Goal: Task Accomplishment & Management: Complete application form

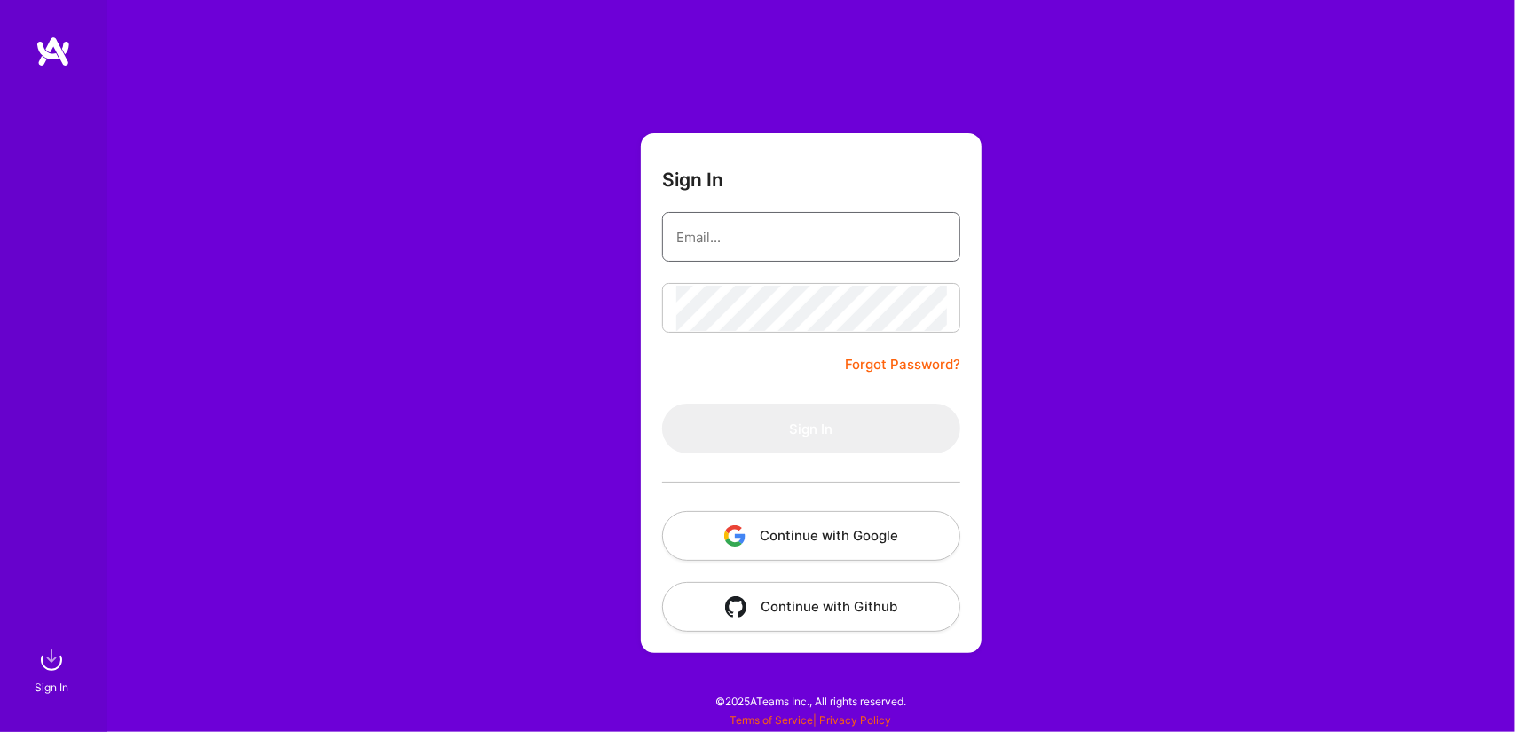
click at [711, 227] on input "email" at bounding box center [811, 237] width 270 height 45
click at [0, 723] on com-1password-button at bounding box center [0, 723] width 0 height 0
type input "me@tiagoperes.eu"
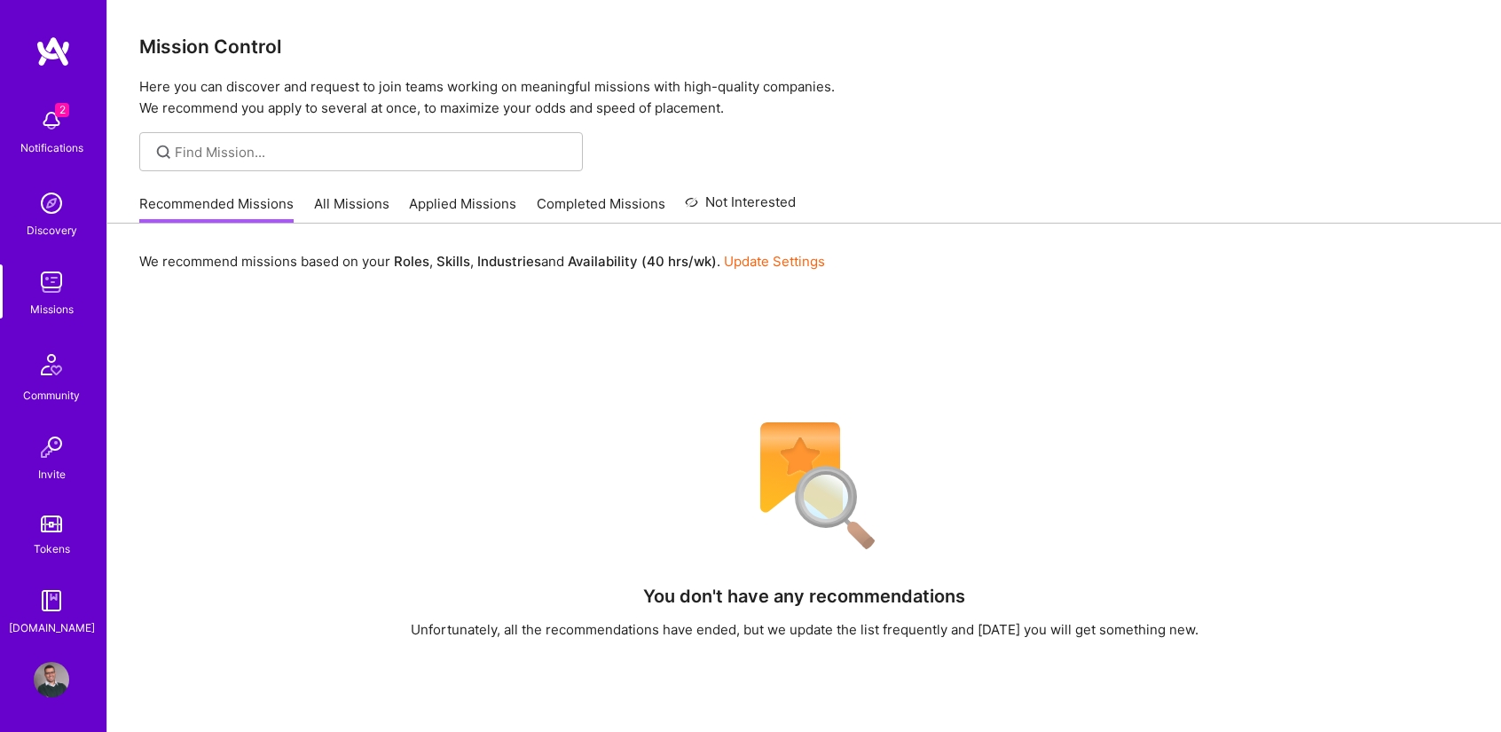
click at [25, 130] on div "2 Notifications" at bounding box center [51, 129] width 110 height 61
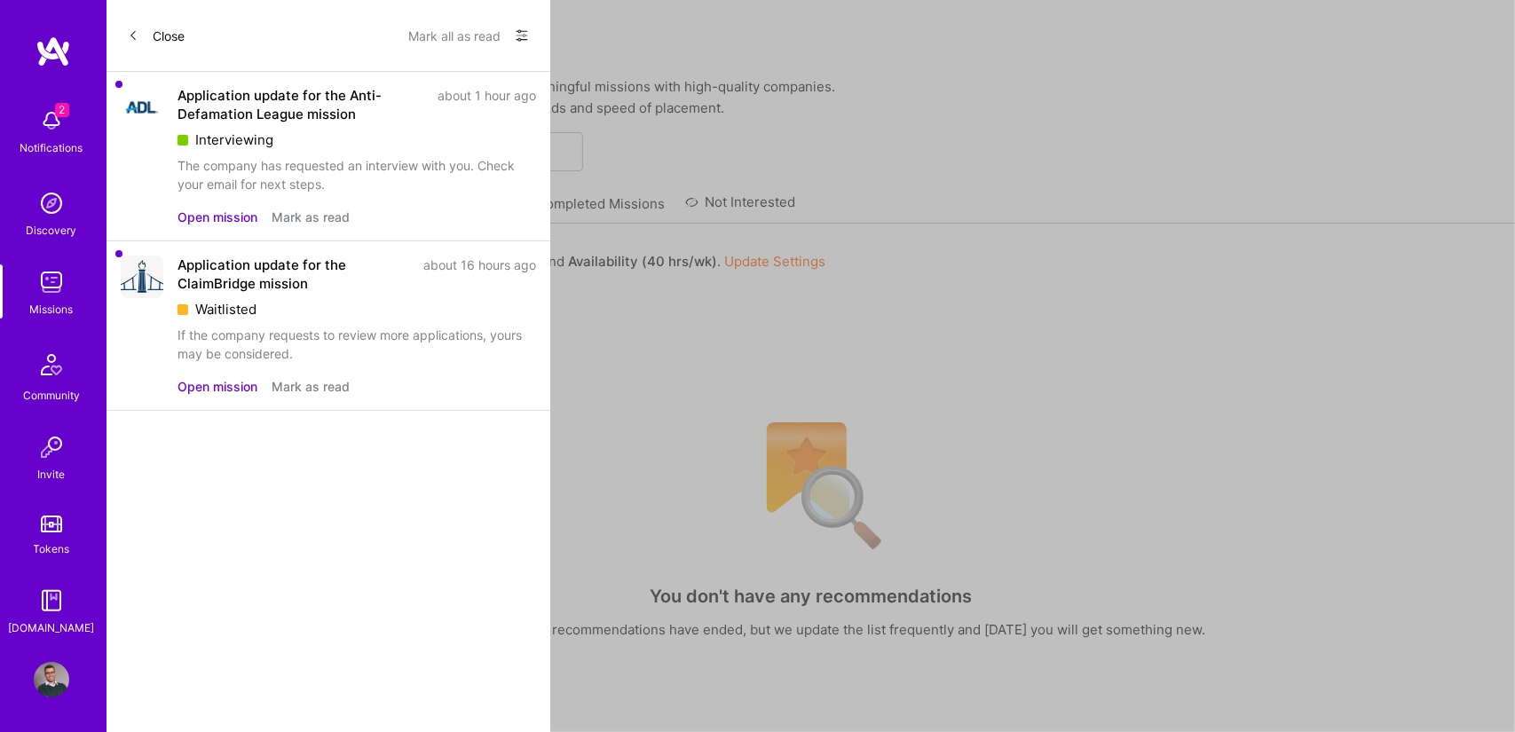
click at [461, 35] on button "Mark all as read" at bounding box center [454, 35] width 92 height 28
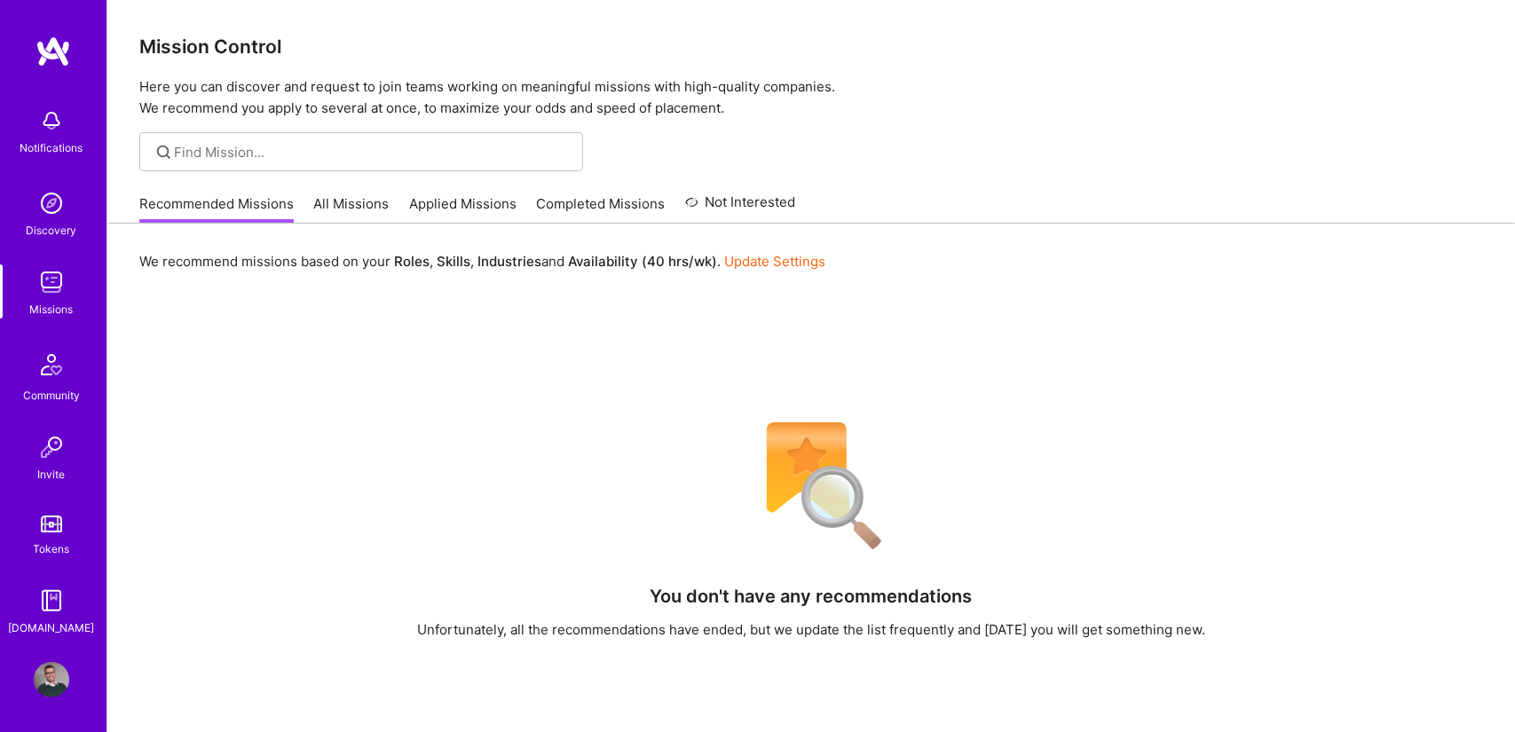
click at [42, 272] on img at bounding box center [51, 281] width 35 height 35
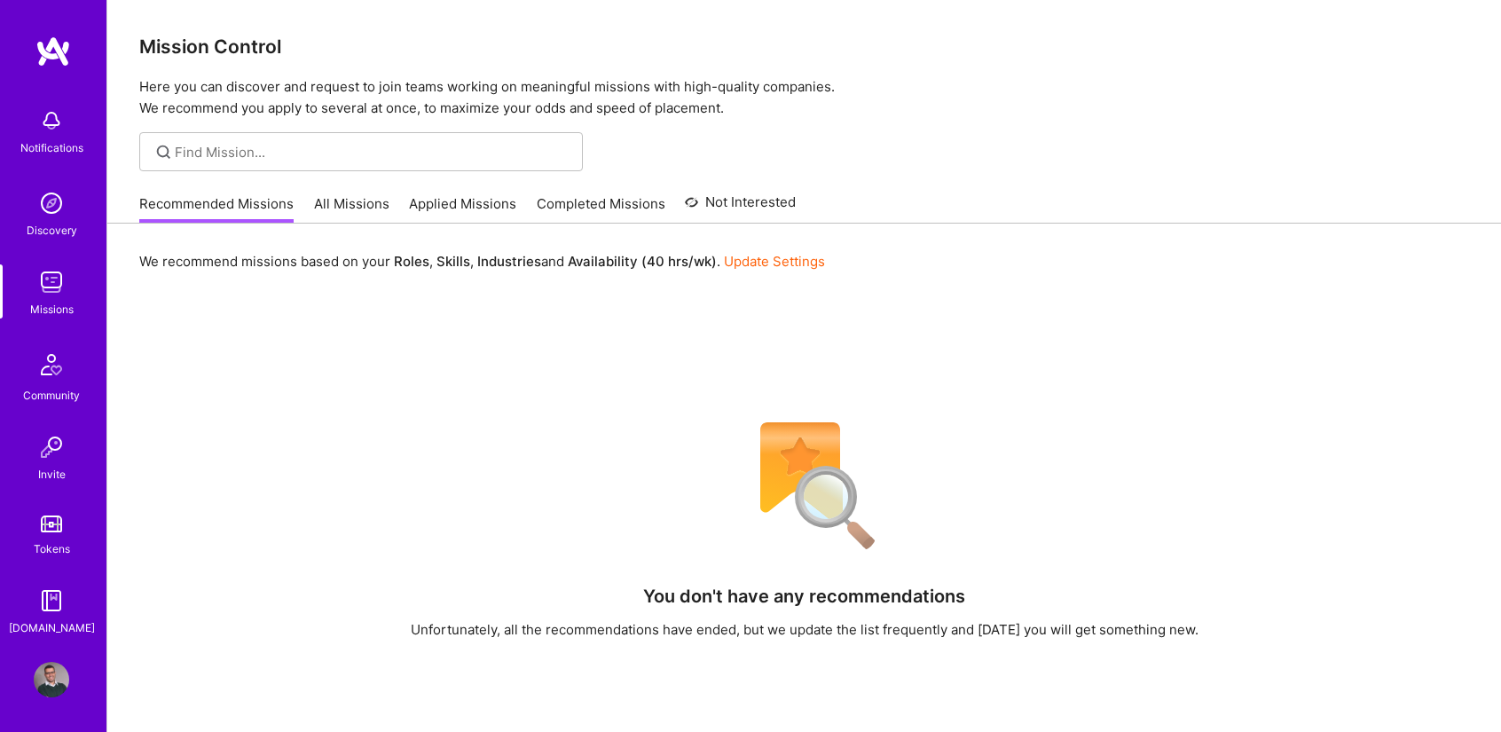
click at [444, 189] on div "Recommended Missions All Missions Applied Missions Completed Missions Not Inter…" at bounding box center [467, 204] width 657 height 38
click at [432, 201] on link "Applied Missions" at bounding box center [462, 208] width 107 height 29
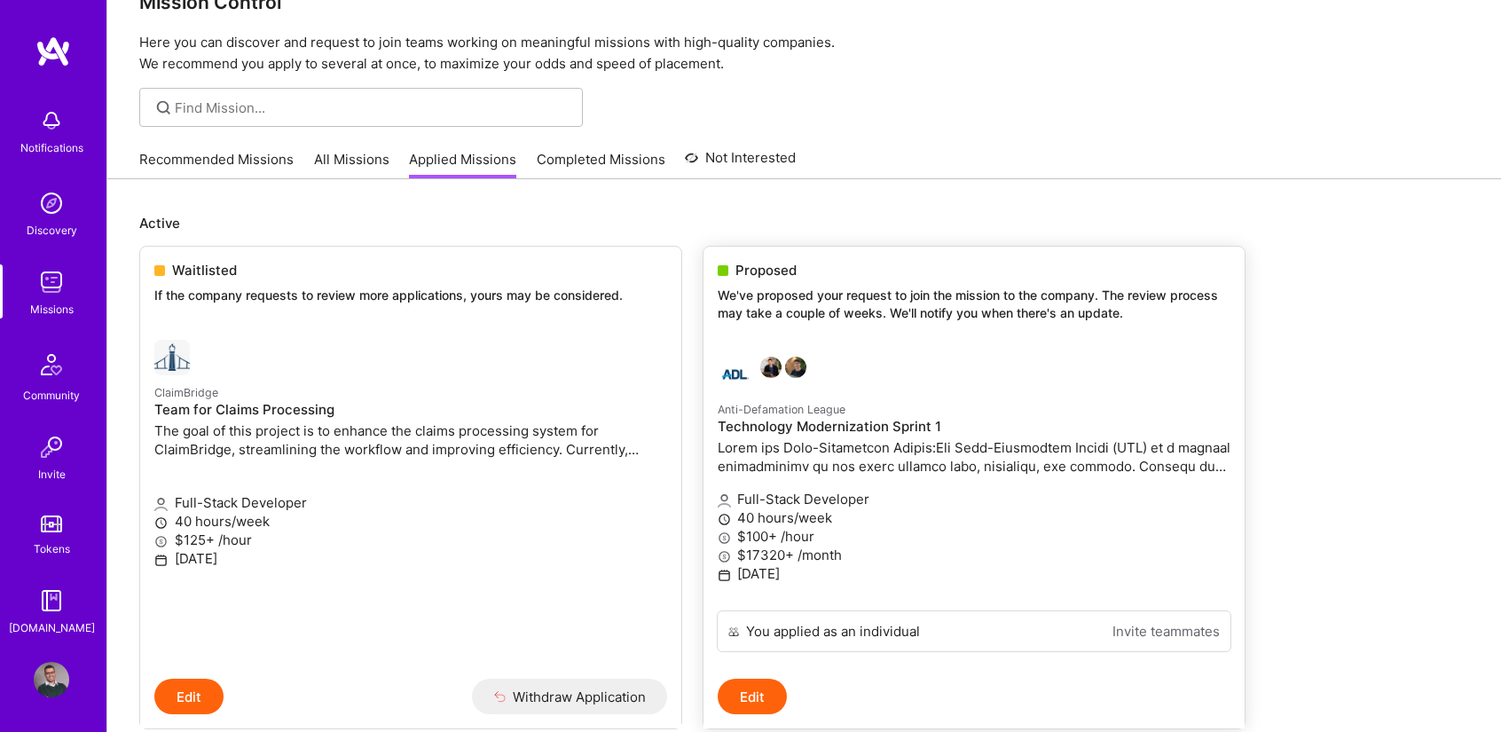
scroll to position [45, 0]
click at [749, 409] on small "Anti-Defamation League" at bounding box center [782, 408] width 128 height 13
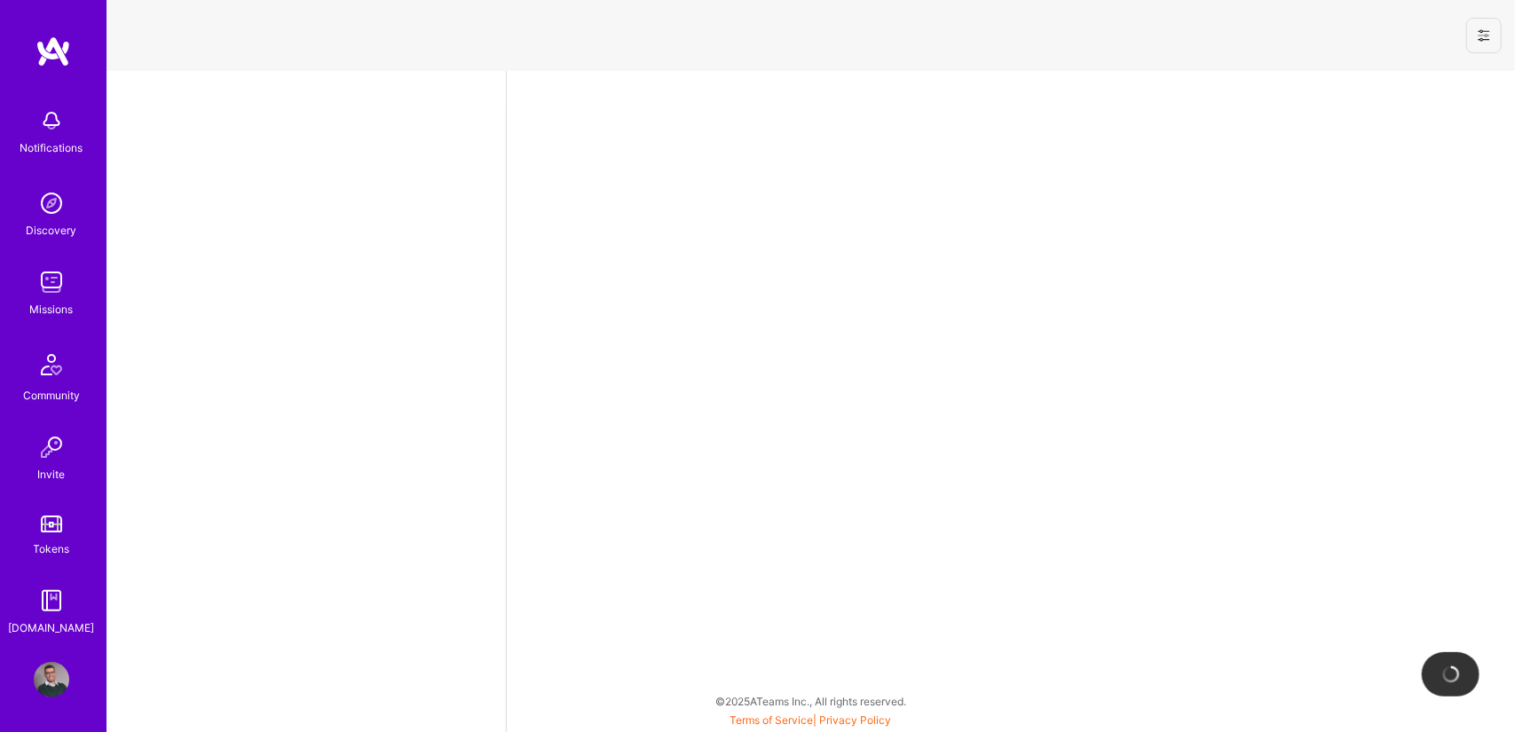
select select "PT"
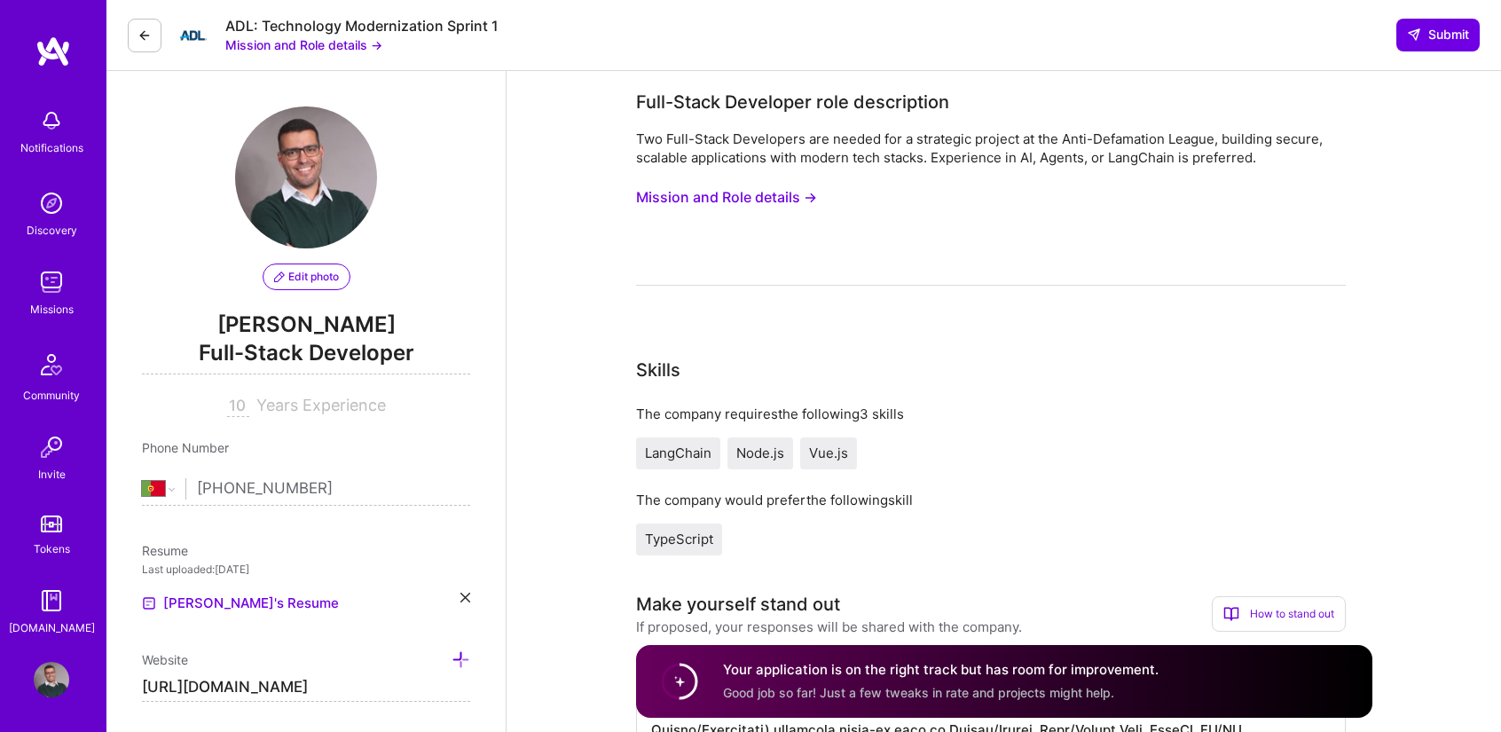
click at [766, 203] on button "Mission and Role details →" at bounding box center [726, 197] width 181 height 33
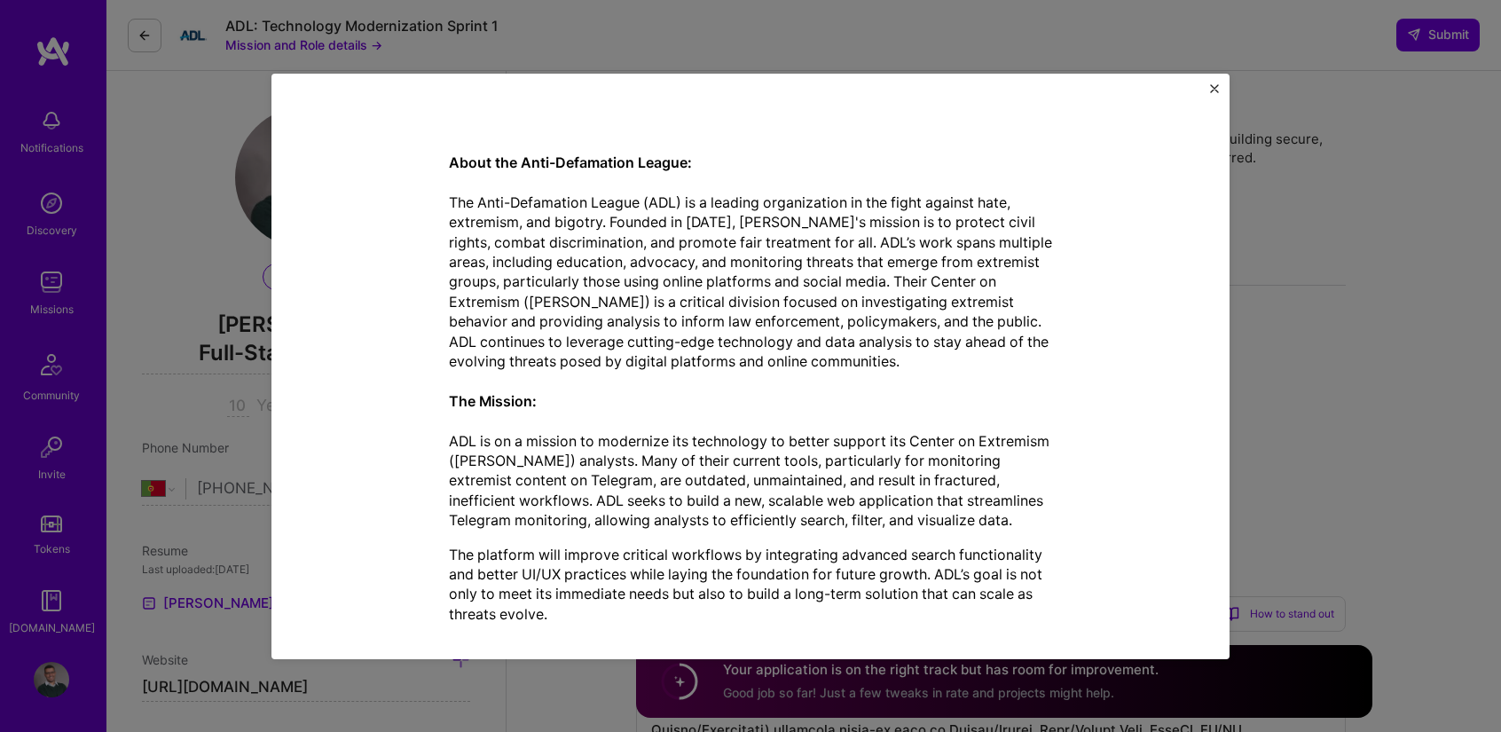
scroll to position [378, 0]
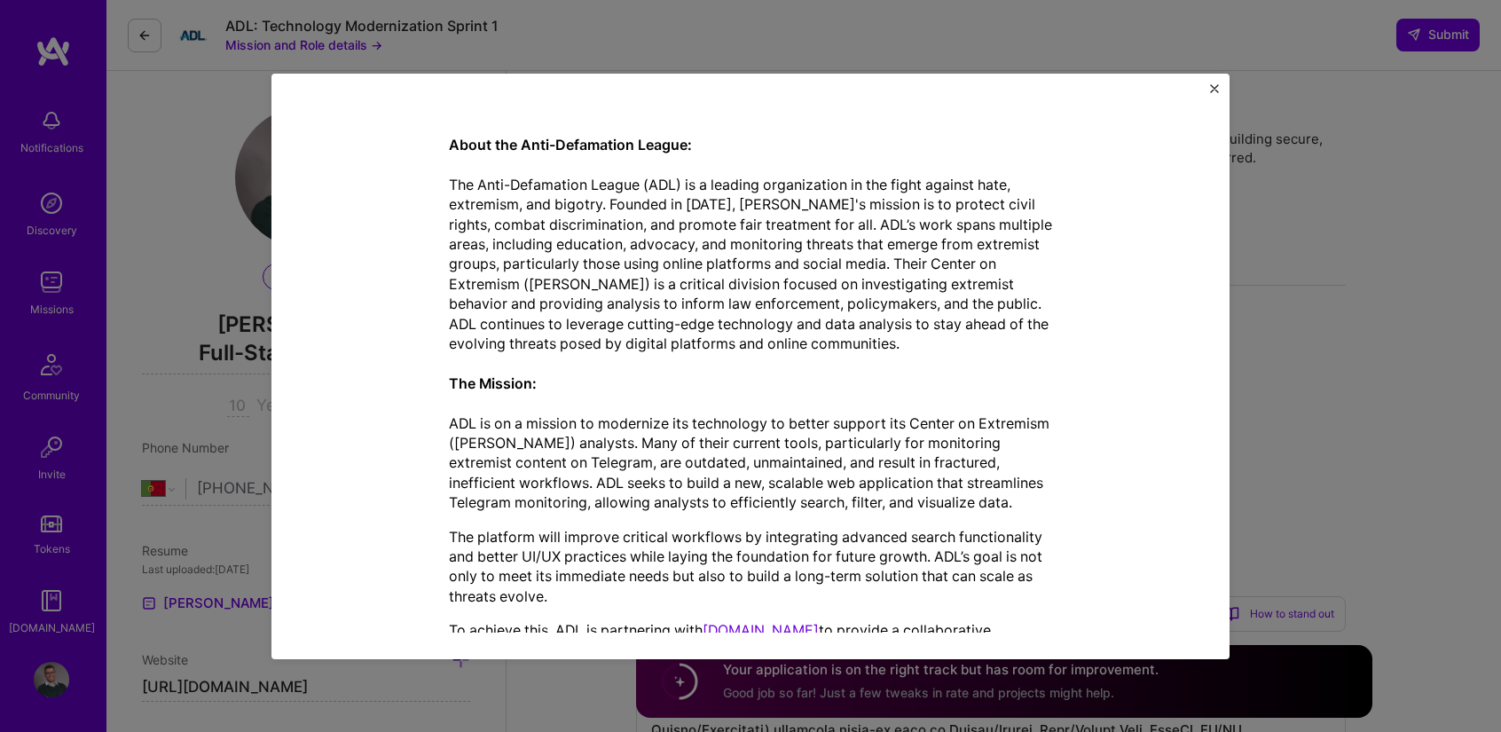
click at [766, 203] on p "About the Anti-Defamation League: The Anti-Defamation League (ADL) is a leading…" at bounding box center [750, 324] width 603 height 378
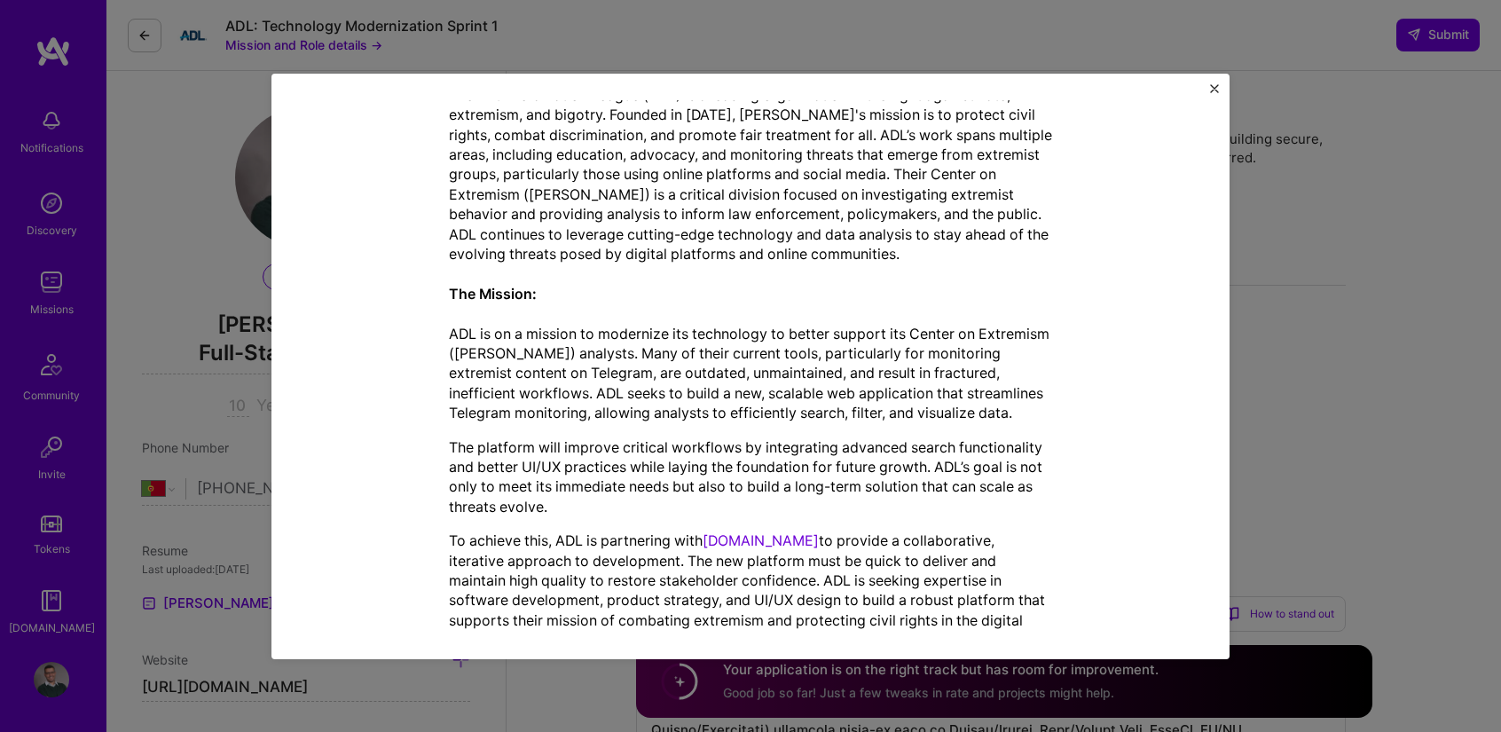
scroll to position [469, 0]
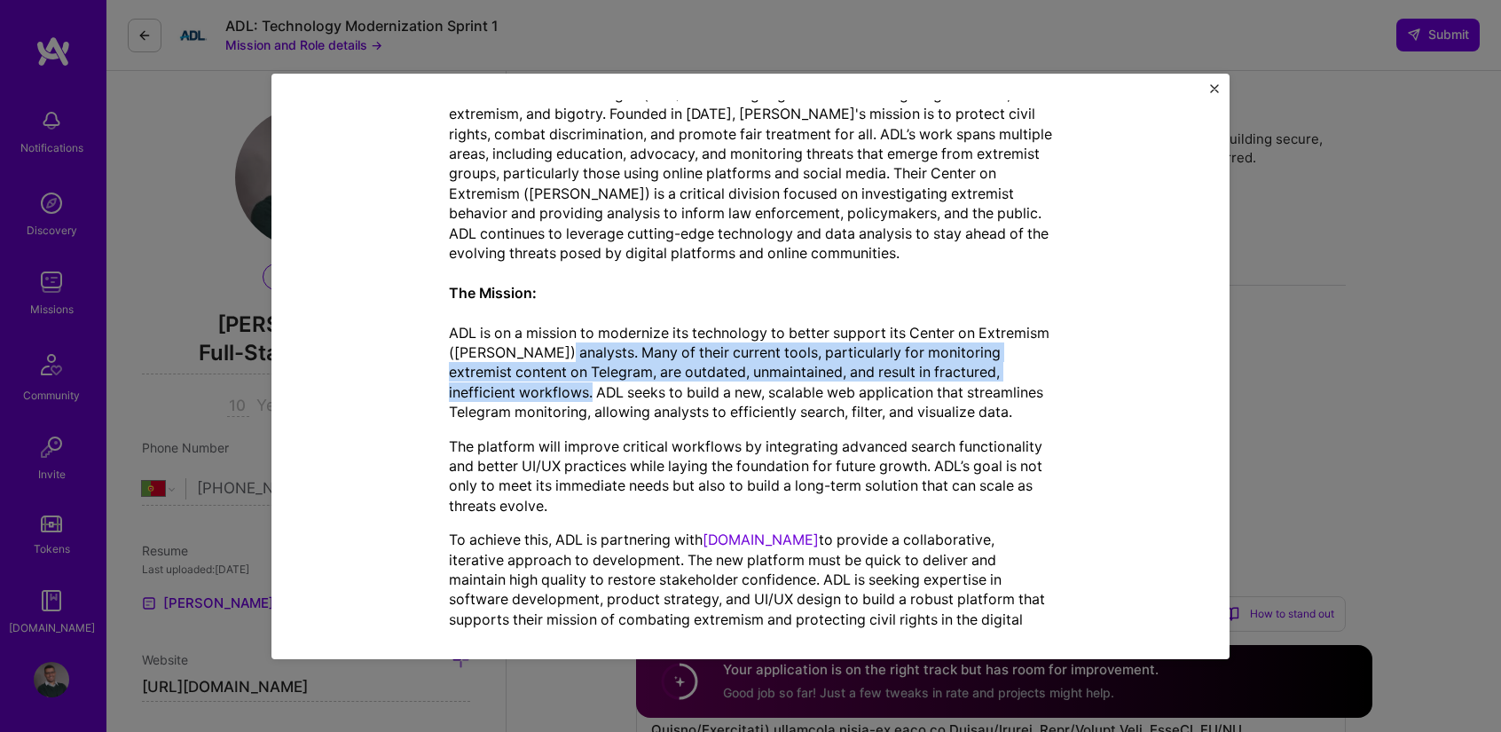
drag, startPoint x: 621, startPoint y: 345, endPoint x: 660, endPoint y: 386, distance: 56.5
click at [660, 386] on p "About the Anti-Defamation League: The Anti-Defamation League (ADL) is a leading…" at bounding box center [750, 233] width 603 height 378
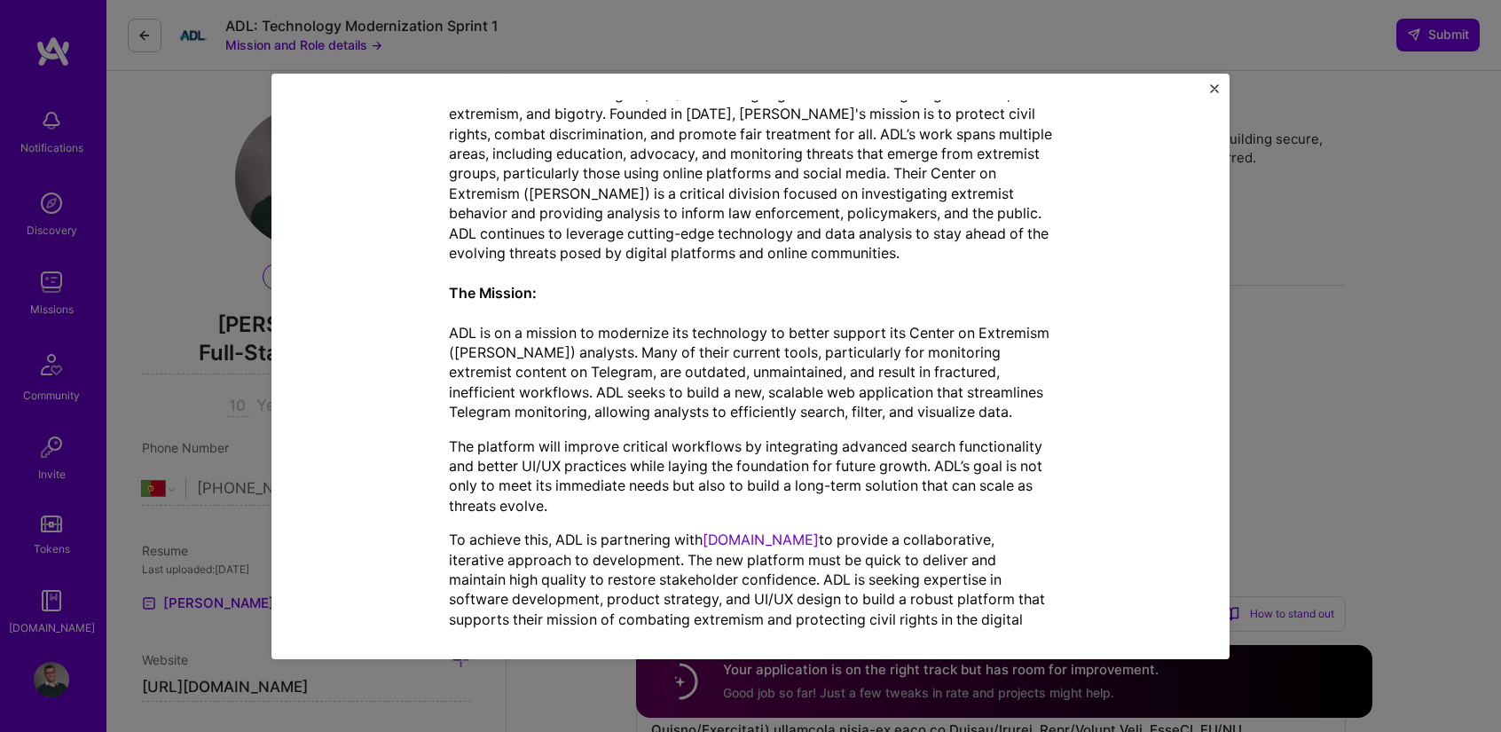
click at [722, 408] on p "About the Anti-Defamation League: The Anti-Defamation League (ADL) is a leading…" at bounding box center [750, 233] width 603 height 378
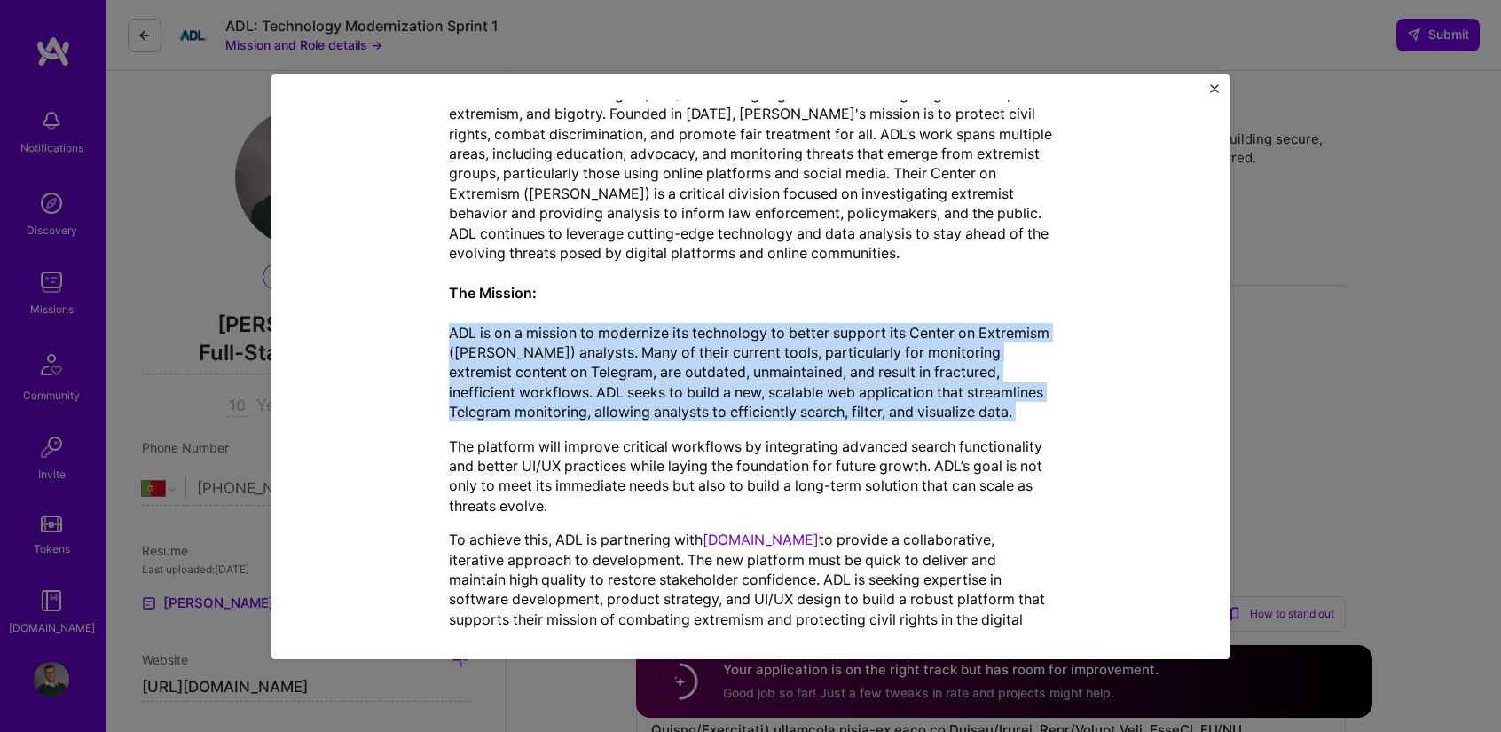
click at [722, 408] on p "About the Anti-Defamation League: The Anti-Defamation League (ADL) is a leading…" at bounding box center [750, 233] width 603 height 378
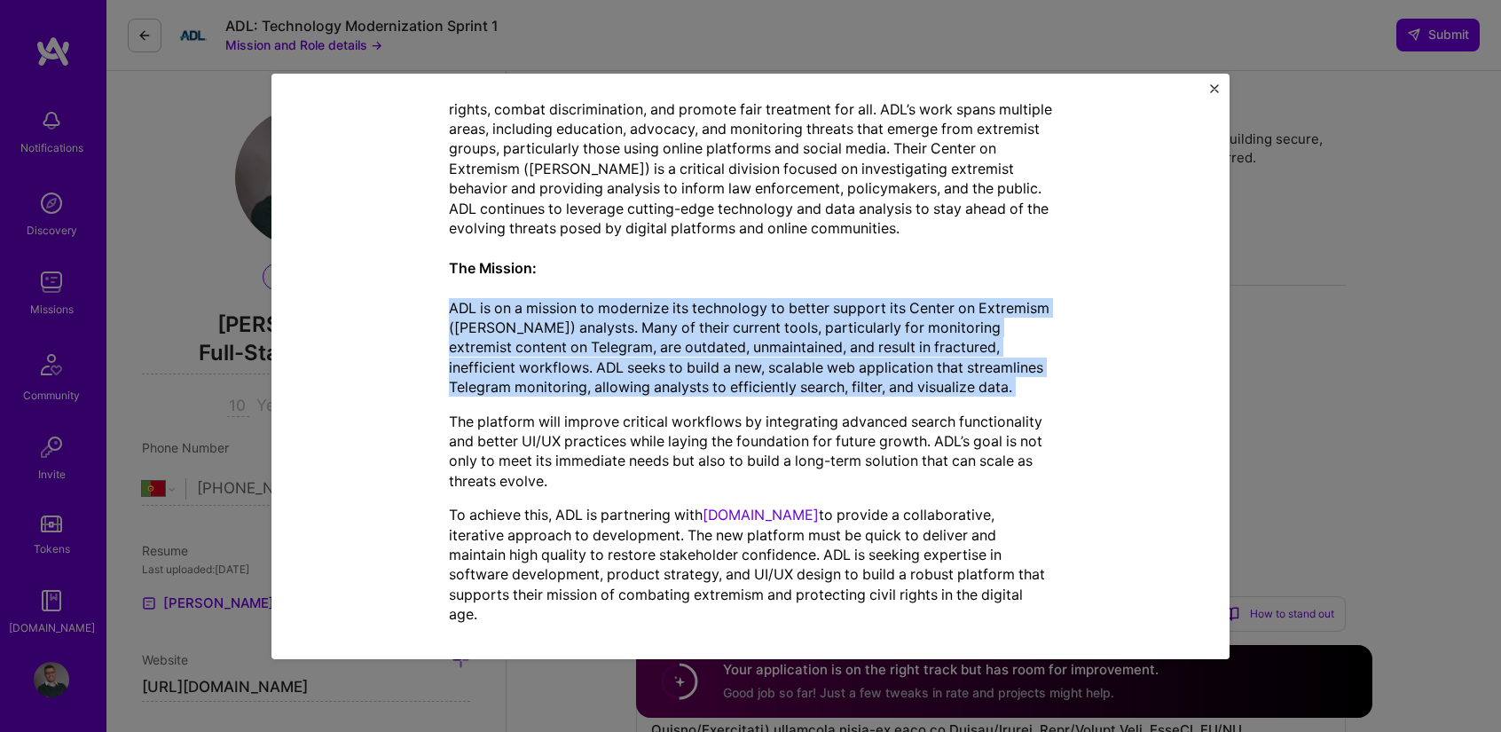
scroll to position [493, 0]
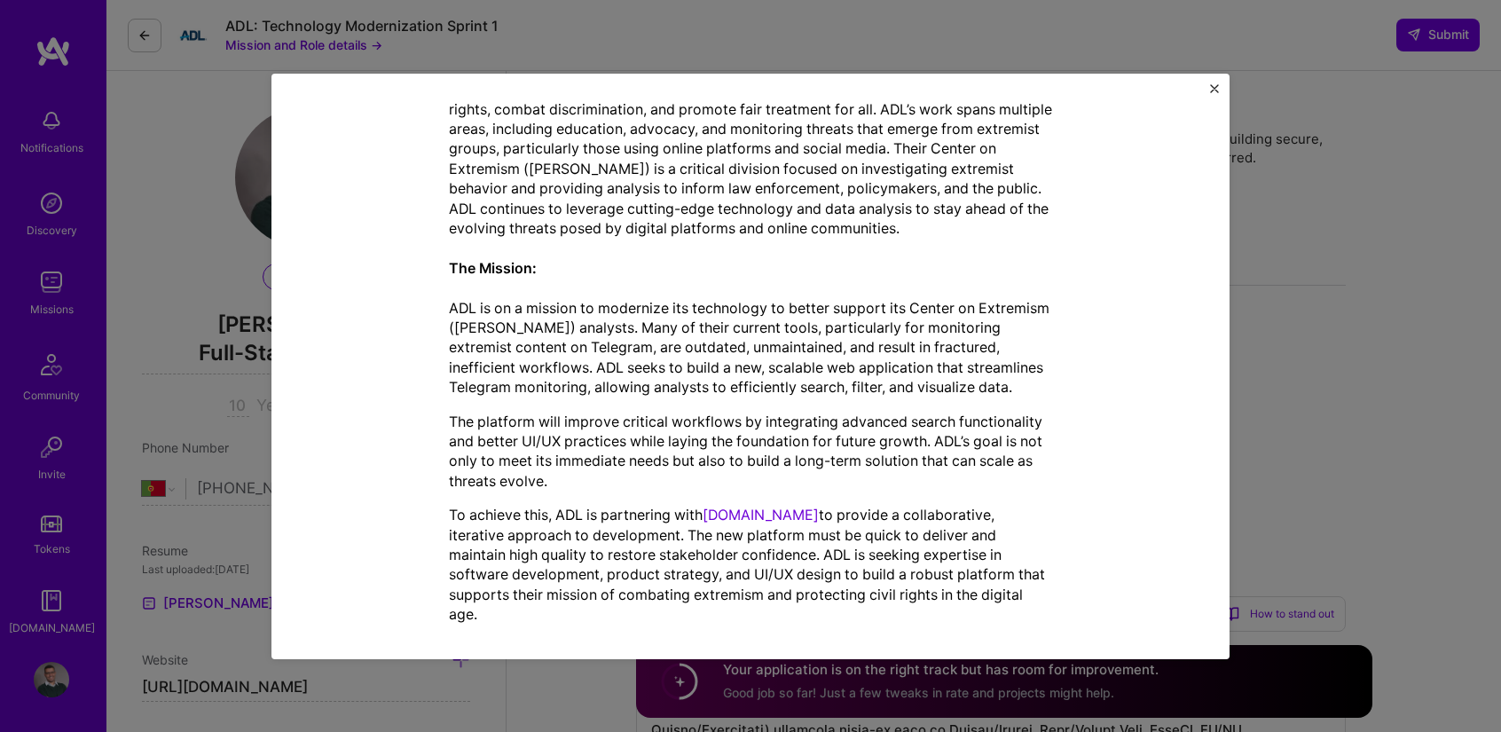
click at [708, 415] on p "The platform will improve critical workflows by integrating advanced search fun…" at bounding box center [750, 452] width 603 height 80
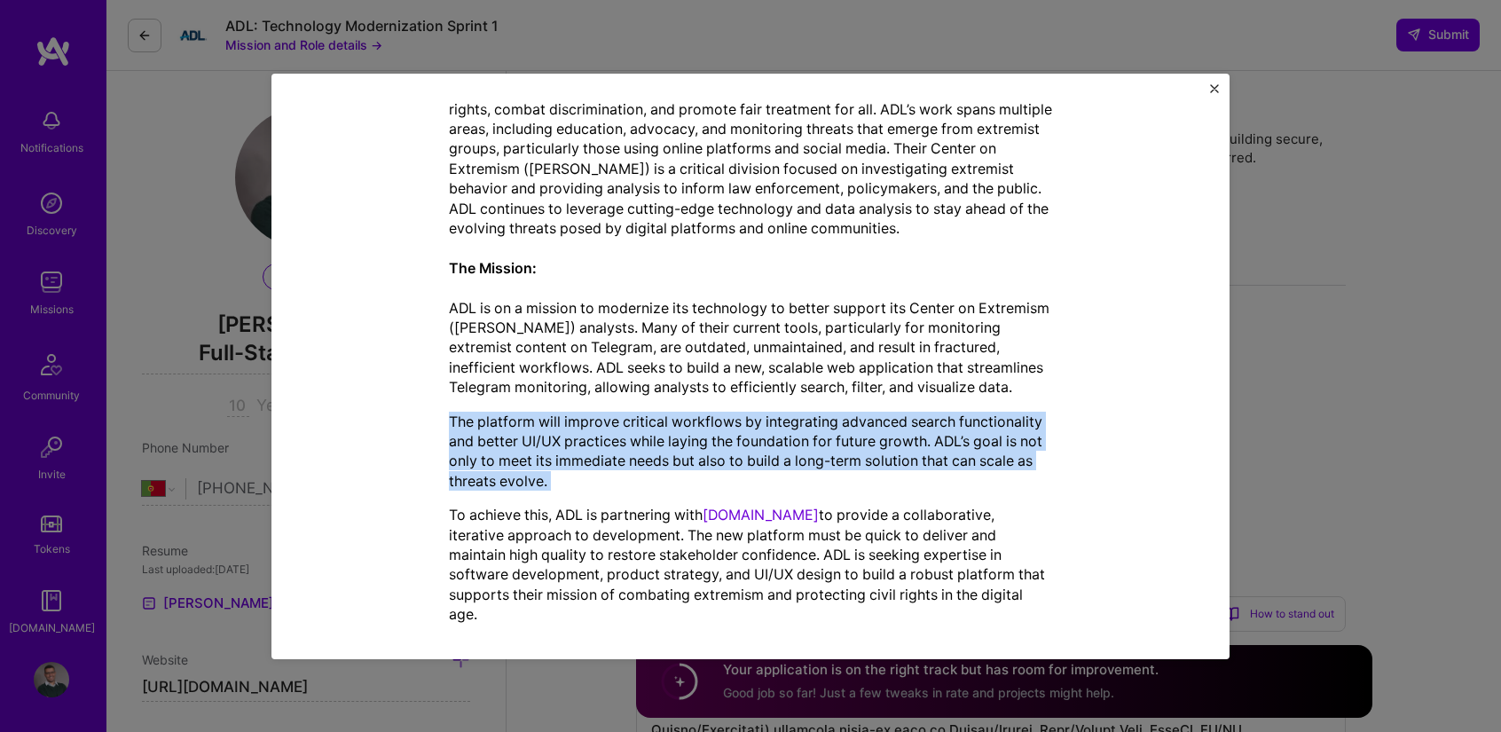
click at [708, 415] on p "The platform will improve critical workflows by integrating advanced search fun…" at bounding box center [750, 452] width 603 height 80
click at [637, 470] on p "The platform will improve critical workflows by integrating advanced search fun…" at bounding box center [750, 452] width 603 height 80
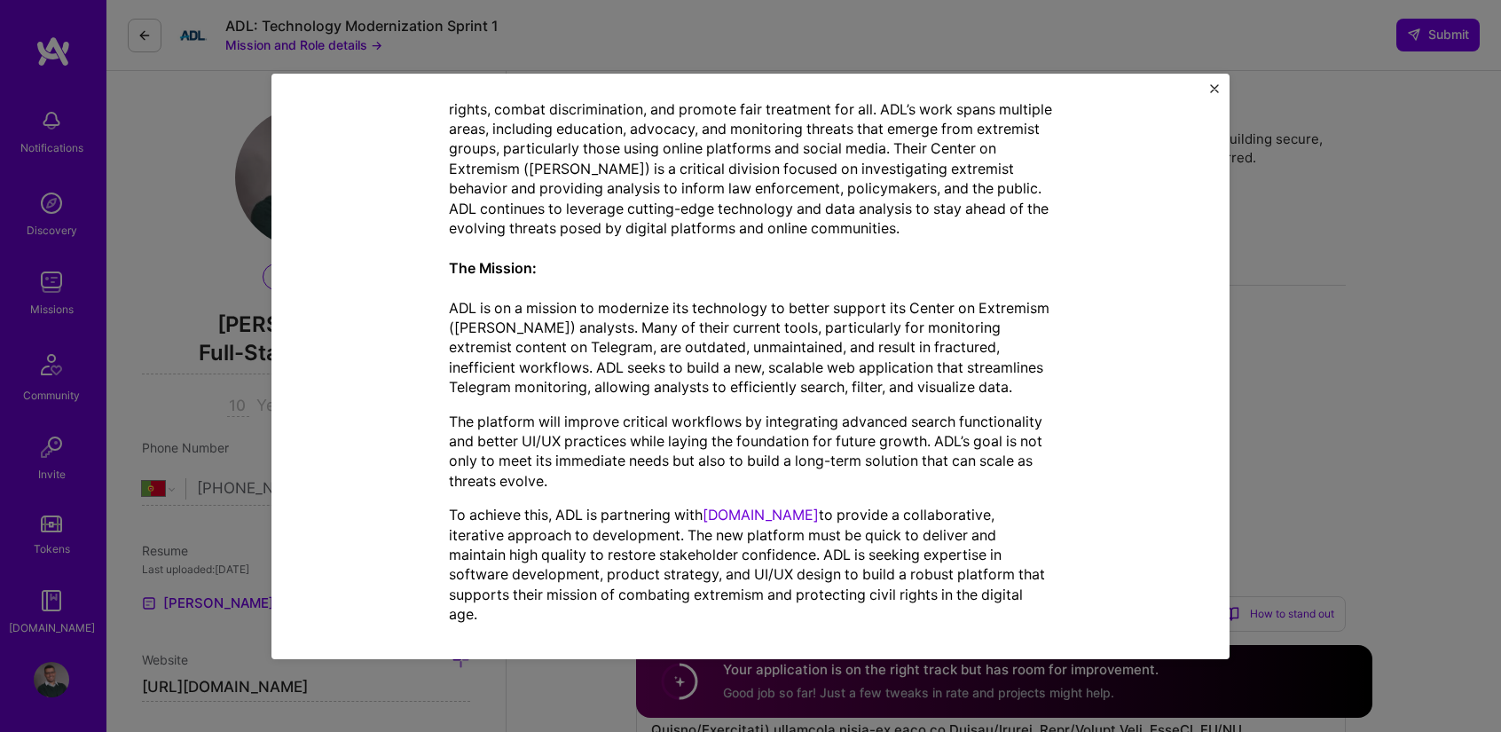
click at [637, 470] on p "The platform will improve critical workflows by integrating advanced search fun…" at bounding box center [750, 452] width 603 height 80
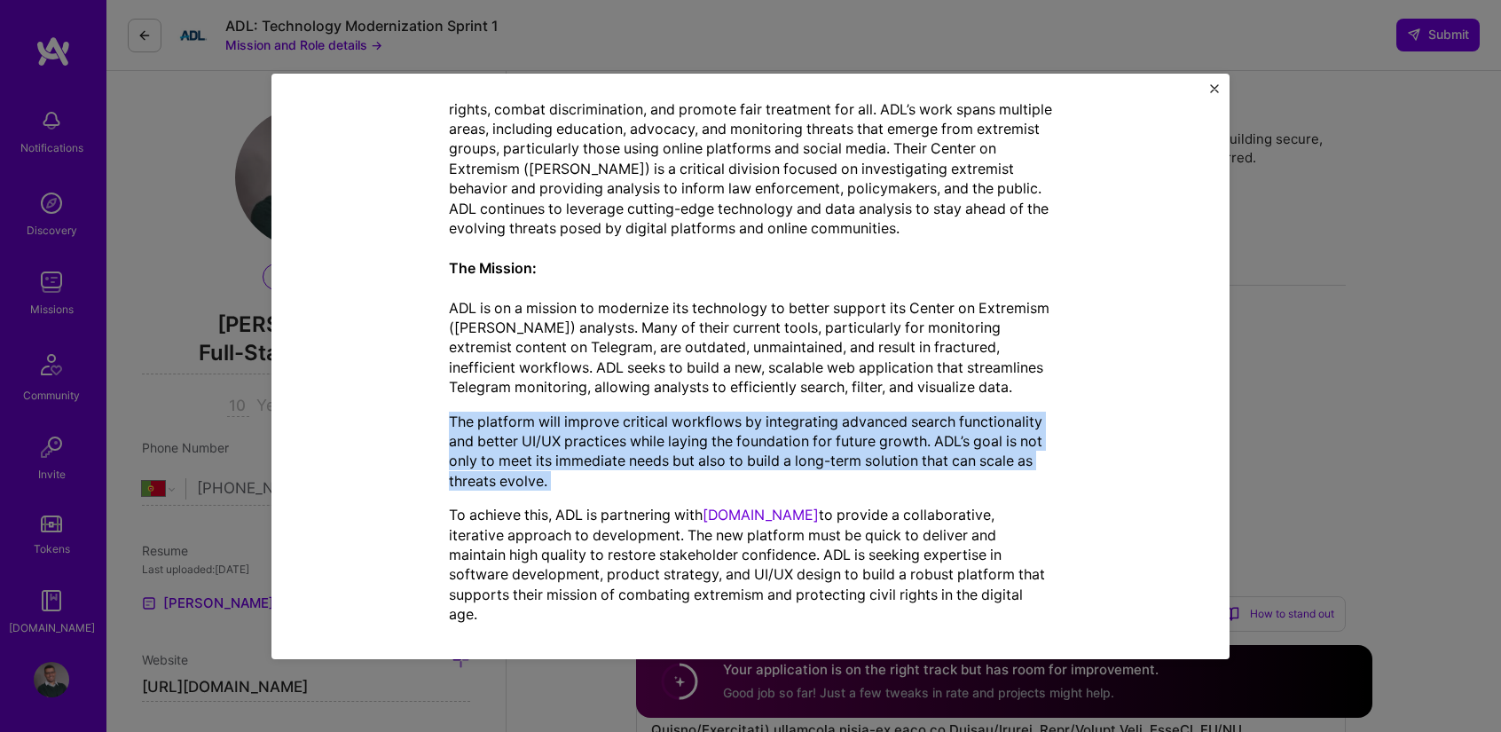
click at [637, 470] on p "The platform will improve critical workflows by integrating advanced search fun…" at bounding box center [750, 452] width 603 height 80
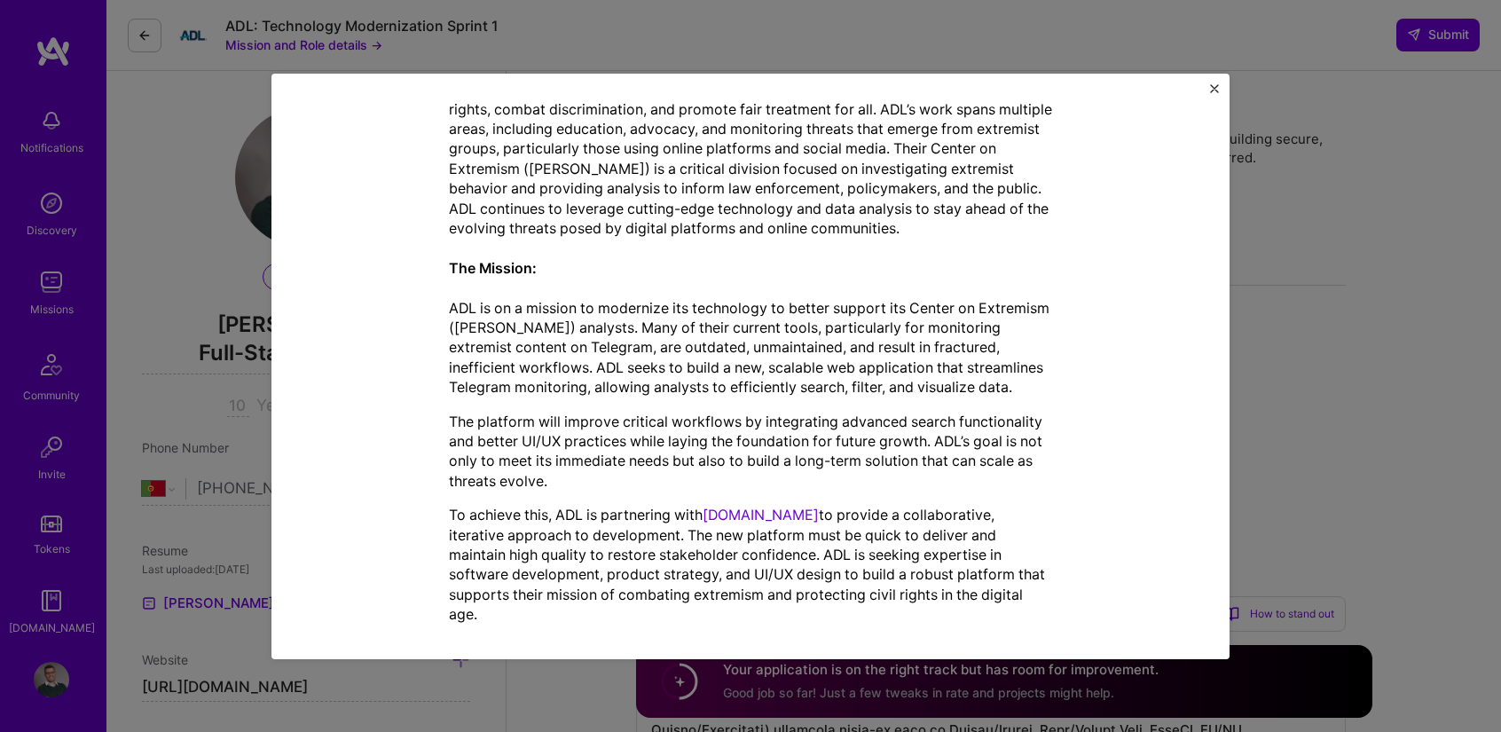
click at [618, 510] on p "To achieve this, ADL is partnering with [DOMAIN_NAME] to provide a collaborativ…" at bounding box center [750, 564] width 603 height 119
click at [615, 528] on p "To achieve this, ADL is partnering with [DOMAIN_NAME] to provide a collaborativ…" at bounding box center [750, 564] width 603 height 119
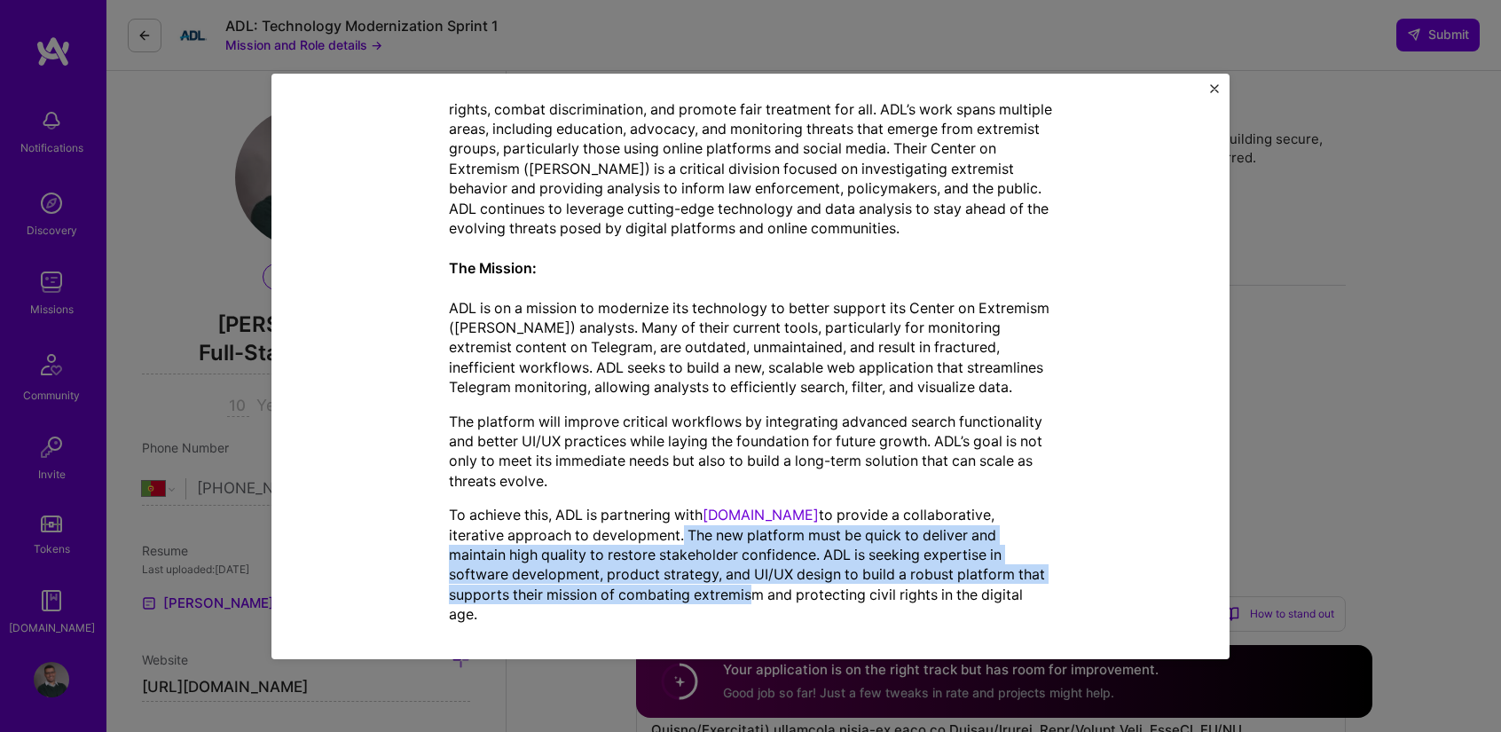
drag, startPoint x: 615, startPoint y: 528, endPoint x: 673, endPoint y: 595, distance: 88.1
click at [673, 595] on p "To achieve this, ADL is partnering with [DOMAIN_NAME] to provide a collaborativ…" at bounding box center [750, 564] width 603 height 119
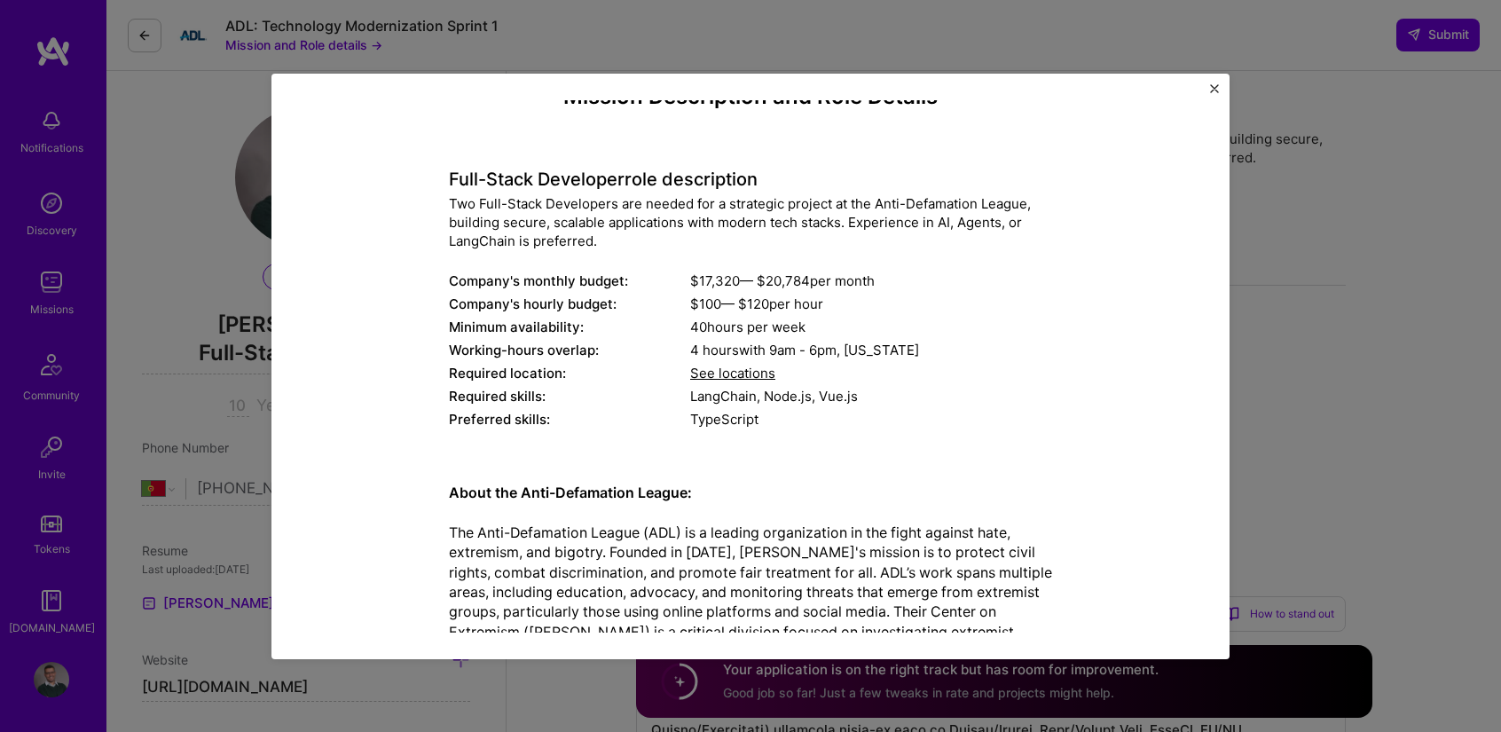
scroll to position [0, 0]
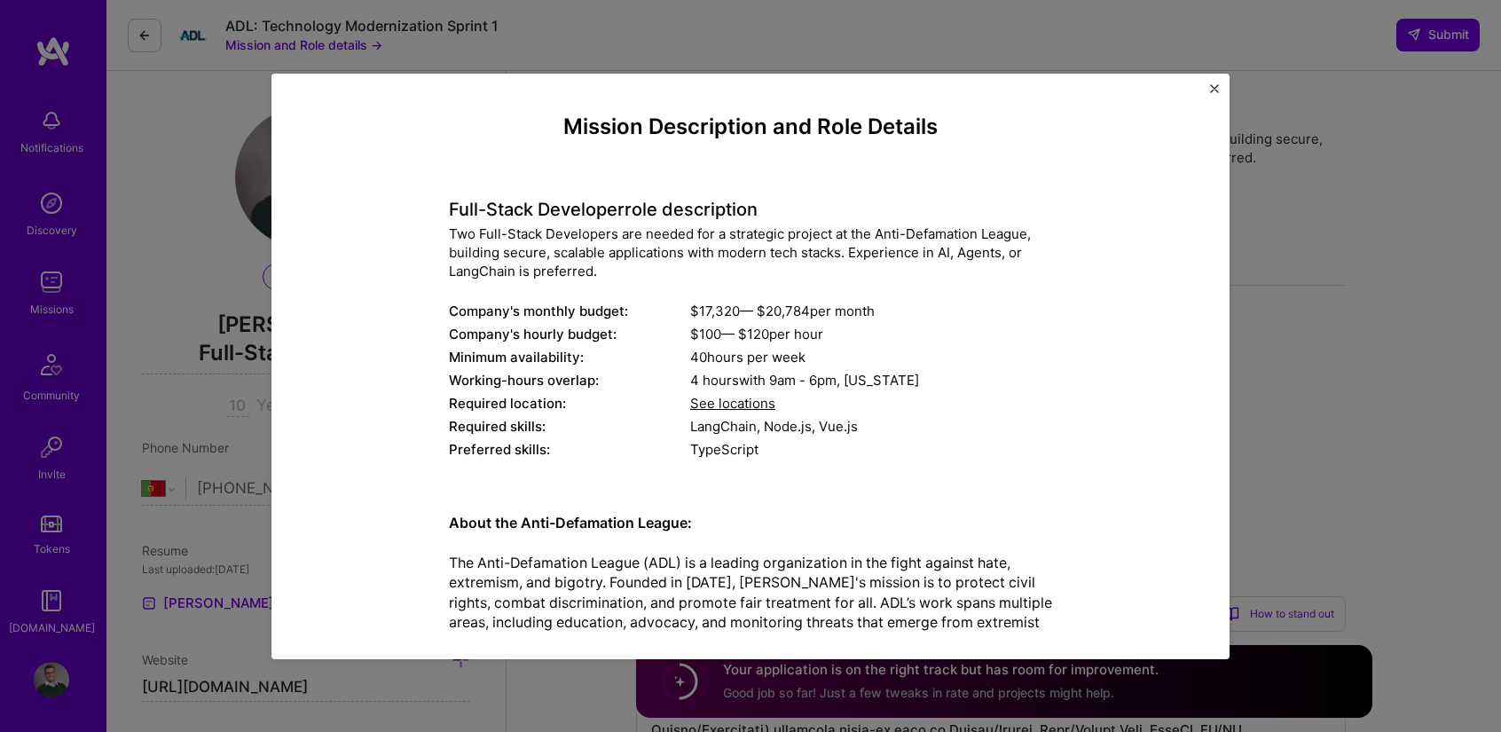
click at [1216, 85] on img "Close" at bounding box center [1214, 88] width 9 height 9
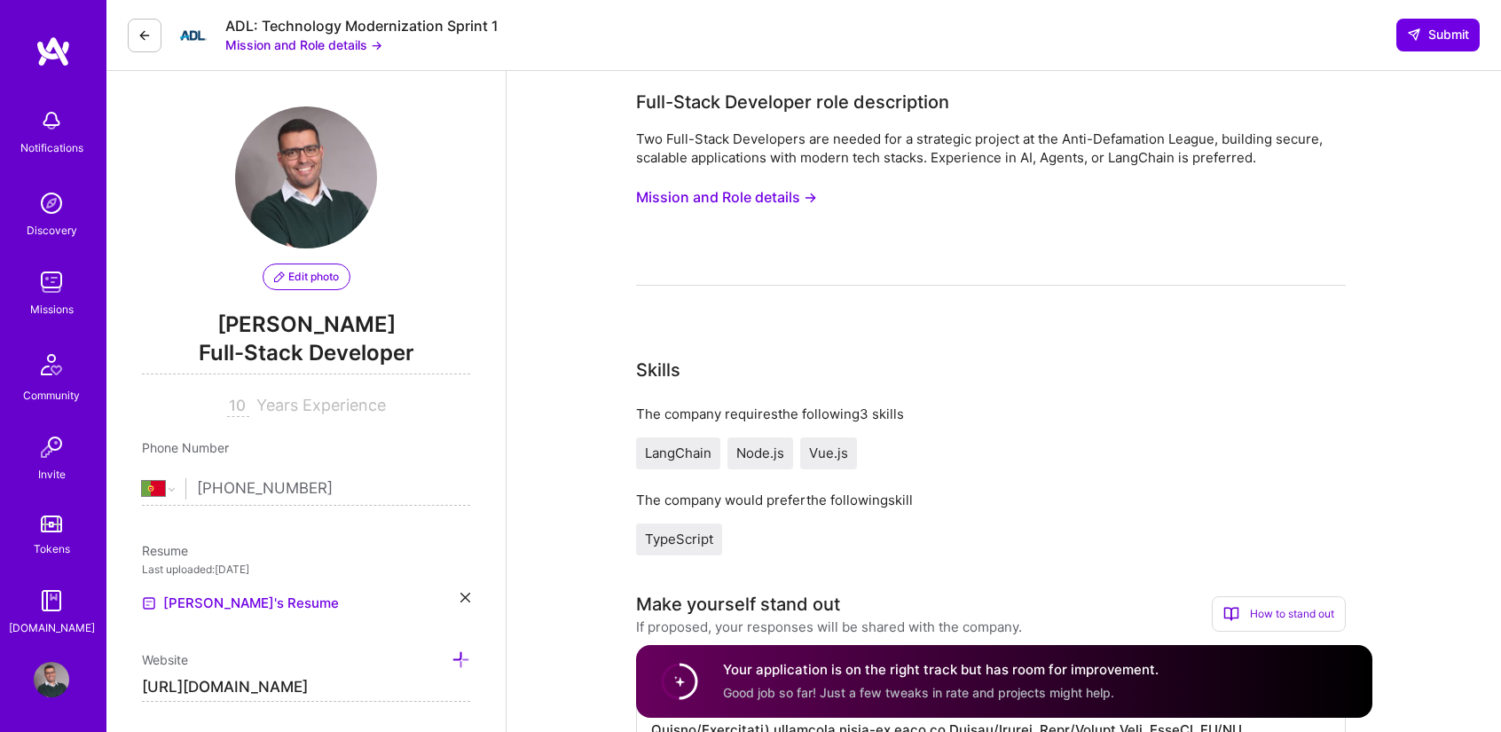
click at [353, 45] on button "Mission and Role details →" at bounding box center [303, 44] width 157 height 19
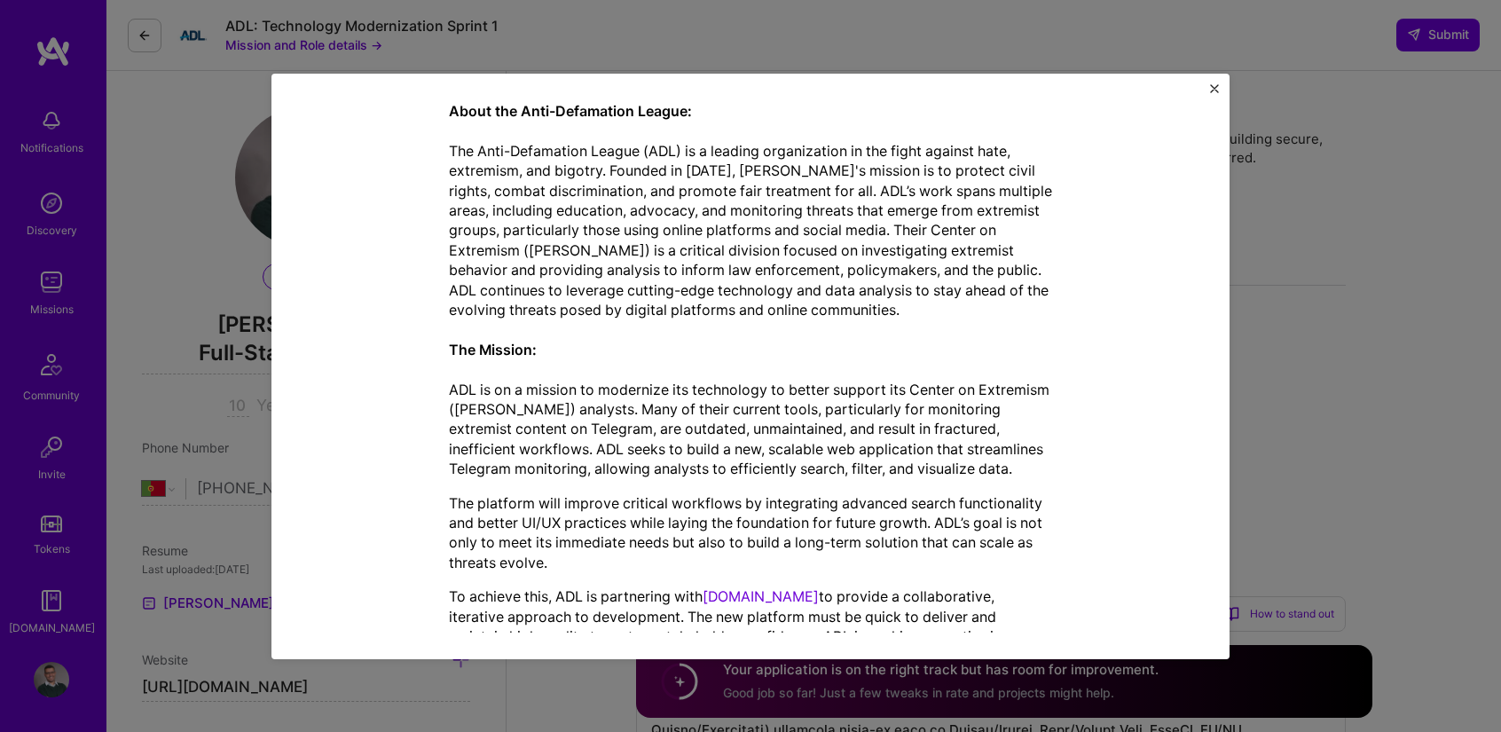
scroll to position [493, 0]
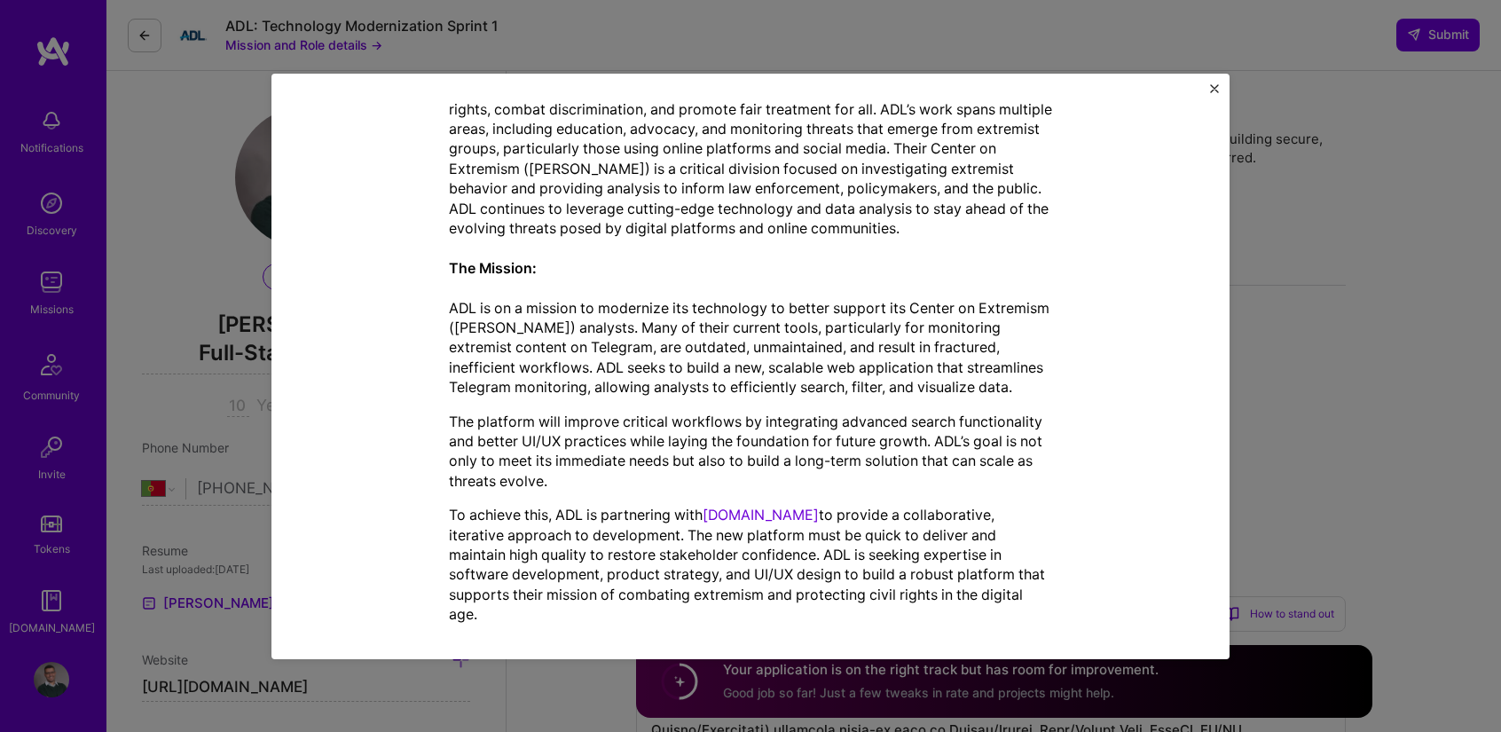
click at [1063, 221] on div "Mission Description and Role Details Full-Stack Developer role description Two …" at bounding box center [750, 130] width 877 height 1018
click at [981, 597] on p "To achieve this, ADL is partnering with [DOMAIN_NAME] to provide a collaborativ…" at bounding box center [750, 564] width 603 height 119
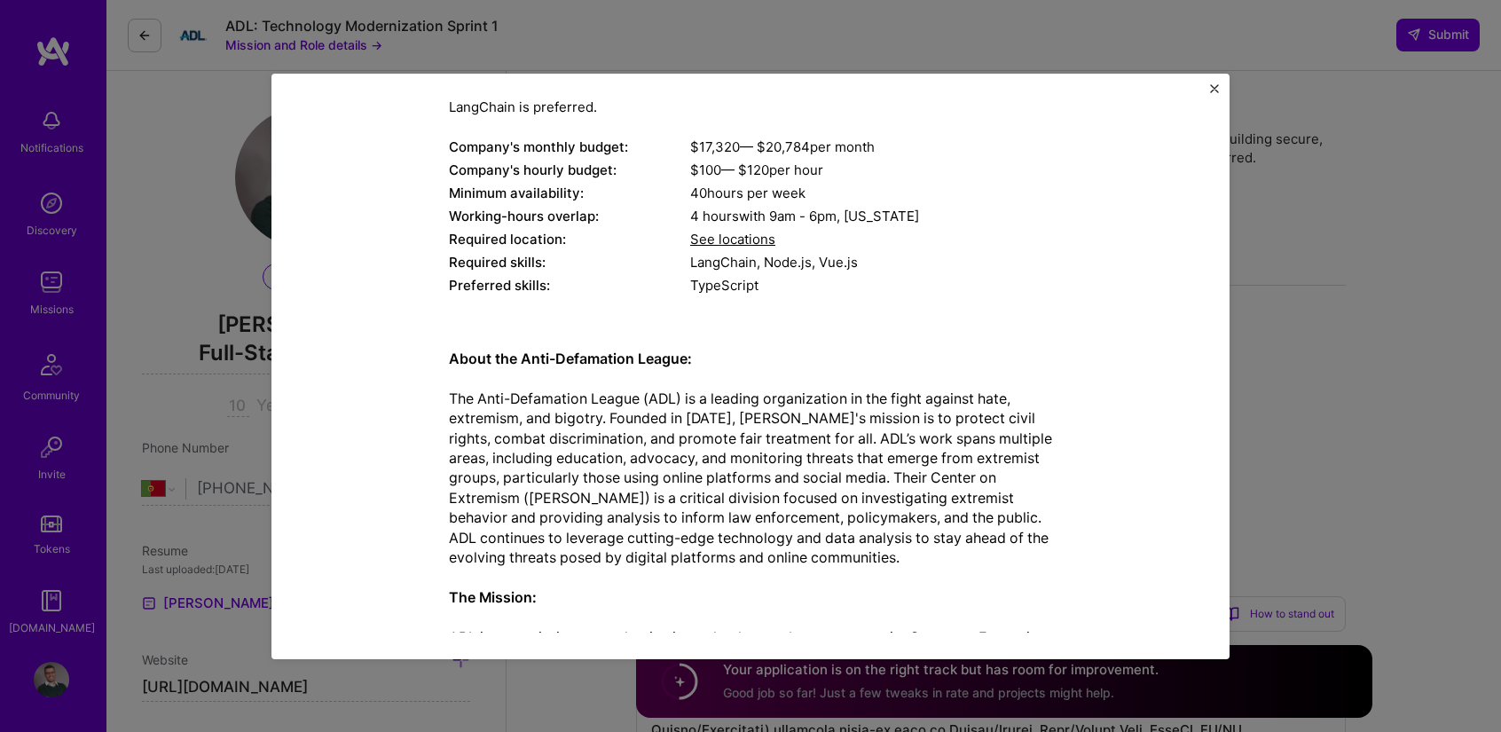
scroll to position [0, 0]
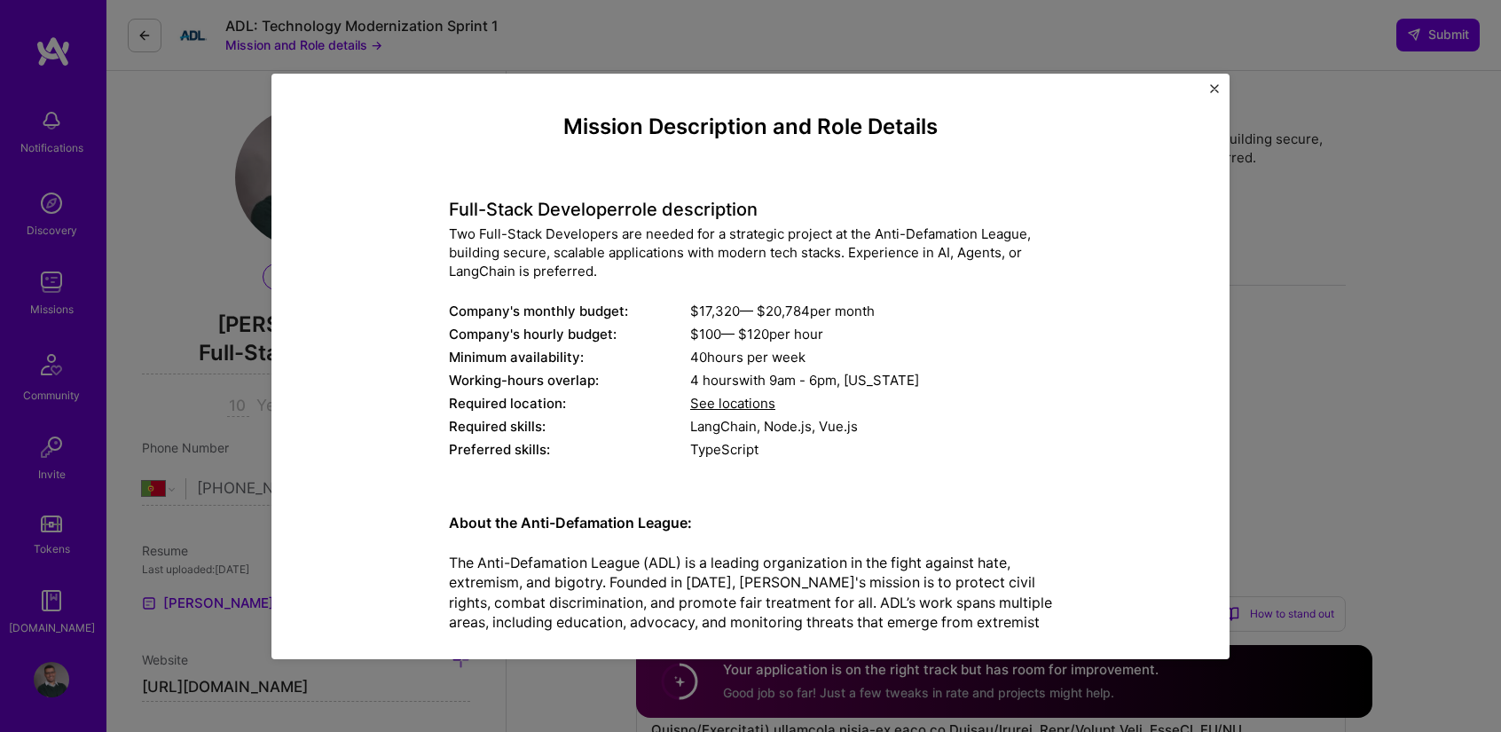
drag, startPoint x: 987, startPoint y: 597, endPoint x: 398, endPoint y: 204, distance: 708.3
click at [398, 204] on div "Mission Description and Role Details Full-Stack Developer role description Two …" at bounding box center [750, 623] width 877 height 1018
copy div "Lore-Ipsum Dolorsita cons adipiscinge Sed Doei-Tempo Incididunt utl etdolo mag …"
